Goal: Check status: Check status

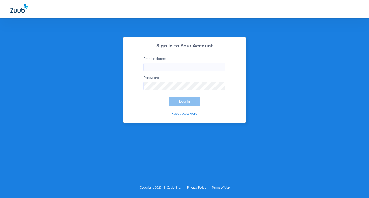
type input "[EMAIL_ADDRESS][DOMAIN_NAME]"
click at [187, 103] on span "Log In" at bounding box center [184, 101] width 11 height 4
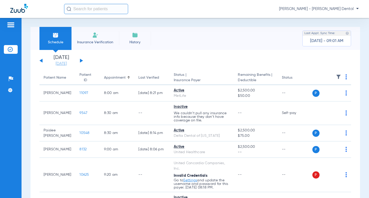
click at [54, 63] on link "[DATE]" at bounding box center [61, 63] width 31 height 5
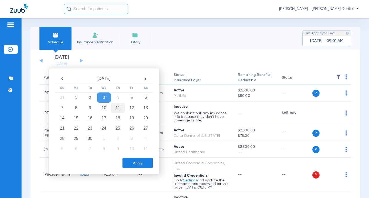
click at [118, 107] on td "11" at bounding box center [118, 108] width 14 height 10
click at [134, 166] on button "Apply" at bounding box center [137, 163] width 30 height 10
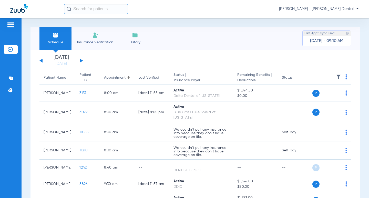
click at [81, 59] on div "[DATE] [DATE] [DATE] [DATE] [DATE] [DATE] [DATE] [DATE] [DATE] [DATE] [DATE] [D…" at bounding box center [61, 60] width 44 height 11
click at [81, 60] on button at bounding box center [81, 61] width 3 height 4
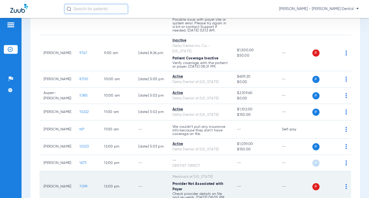
scroll to position [143, 0]
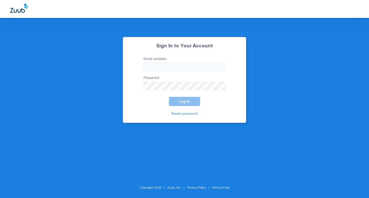
type input "[EMAIL_ADDRESS][DOMAIN_NAME]"
click at [188, 101] on span "Log In" at bounding box center [184, 101] width 11 height 4
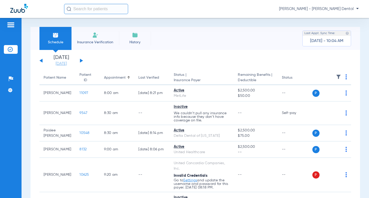
click at [64, 62] on link "[DATE]" at bounding box center [61, 63] width 31 height 5
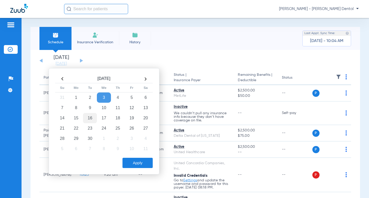
click at [95, 117] on td "16" at bounding box center [90, 118] width 14 height 10
click at [139, 168] on button "Apply" at bounding box center [137, 163] width 30 height 10
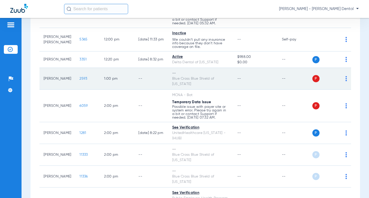
scroll to position [333, 0]
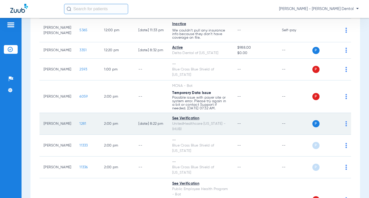
click at [79, 122] on span "1281" at bounding box center [82, 124] width 7 height 4
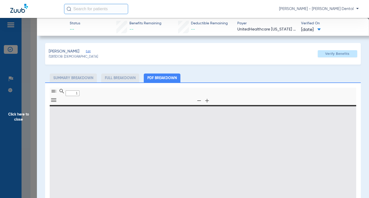
type input "0"
select select "page-width"
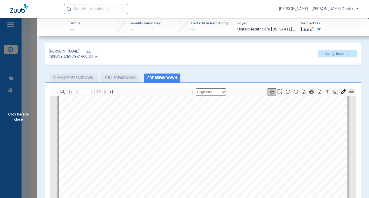
scroll to position [156, 0]
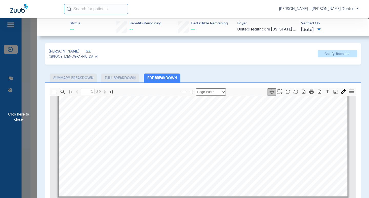
type input "2"
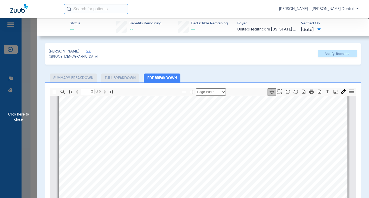
scroll to position [566, 0]
drag, startPoint x: 26, startPoint y: 76, endPoint x: 32, endPoint y: 45, distance: 31.9
click at [26, 76] on span "Click here to close" at bounding box center [18, 117] width 37 height 198
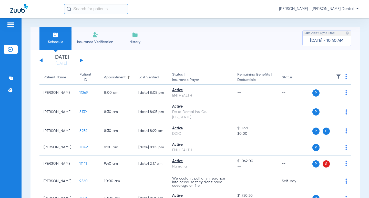
scroll to position [0, 0]
click at [62, 64] on link "[DATE]" at bounding box center [61, 63] width 31 height 5
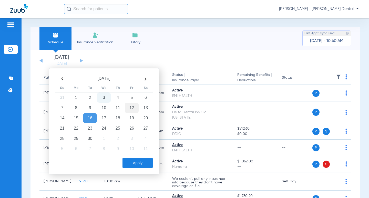
click at [131, 107] on td "12" at bounding box center [132, 108] width 14 height 10
click at [136, 164] on button "Apply" at bounding box center [137, 163] width 30 height 10
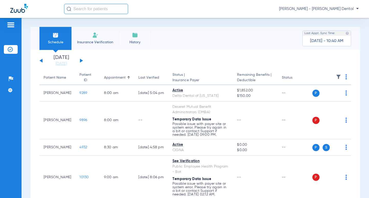
click at [42, 61] on button at bounding box center [40, 61] width 3 height 4
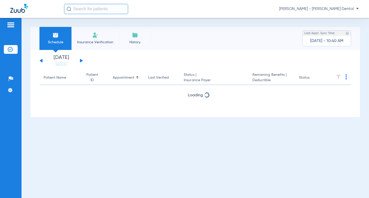
click at [81, 60] on button at bounding box center [81, 61] width 3 height 4
